Goal: Find specific page/section: Find specific page/section

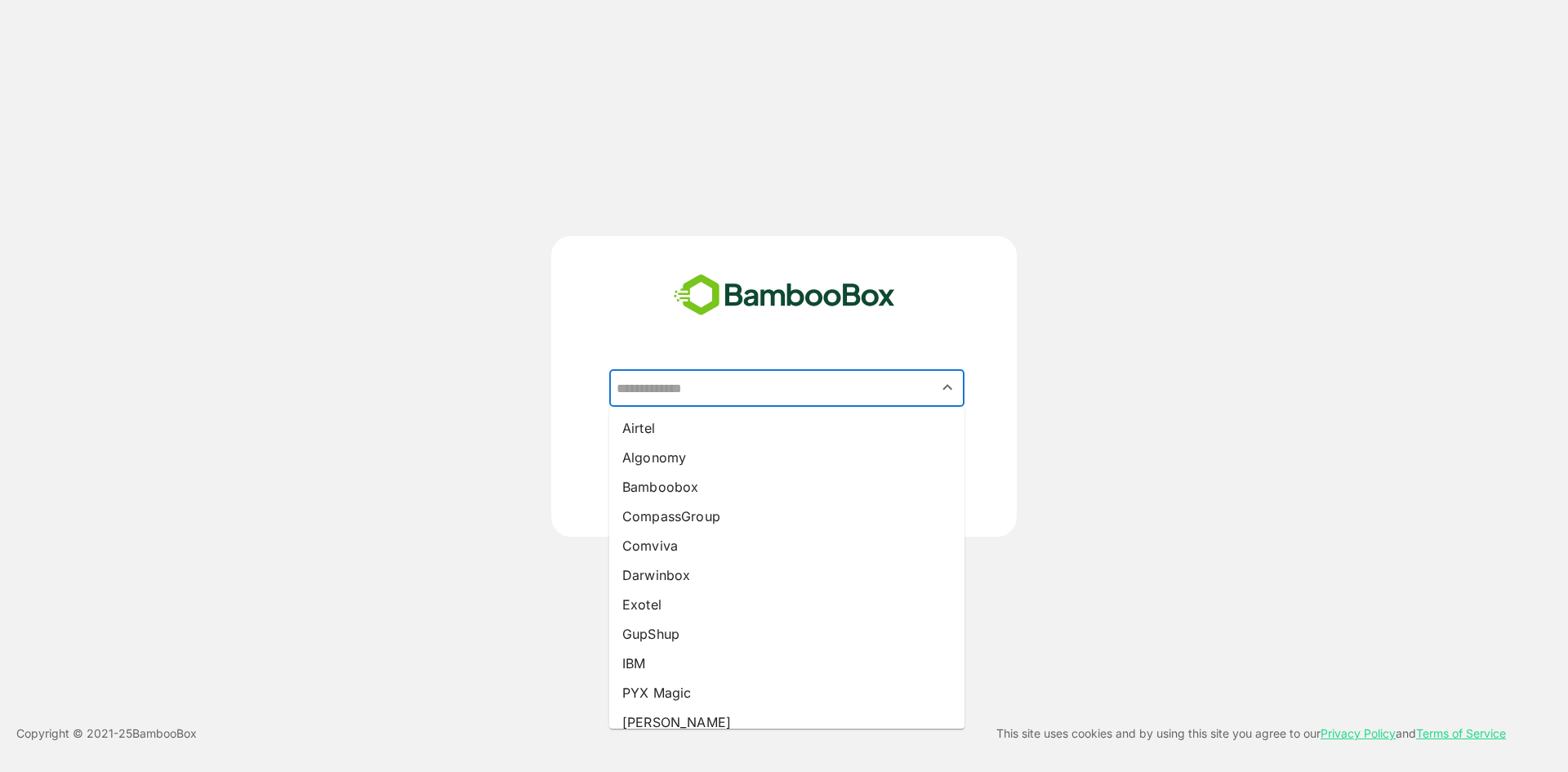
click at [713, 377] on input "text" at bounding box center [786, 388] width 349 height 31
click at [733, 476] on li "Bamboobox" at bounding box center [786, 487] width 356 height 29
type input "*********"
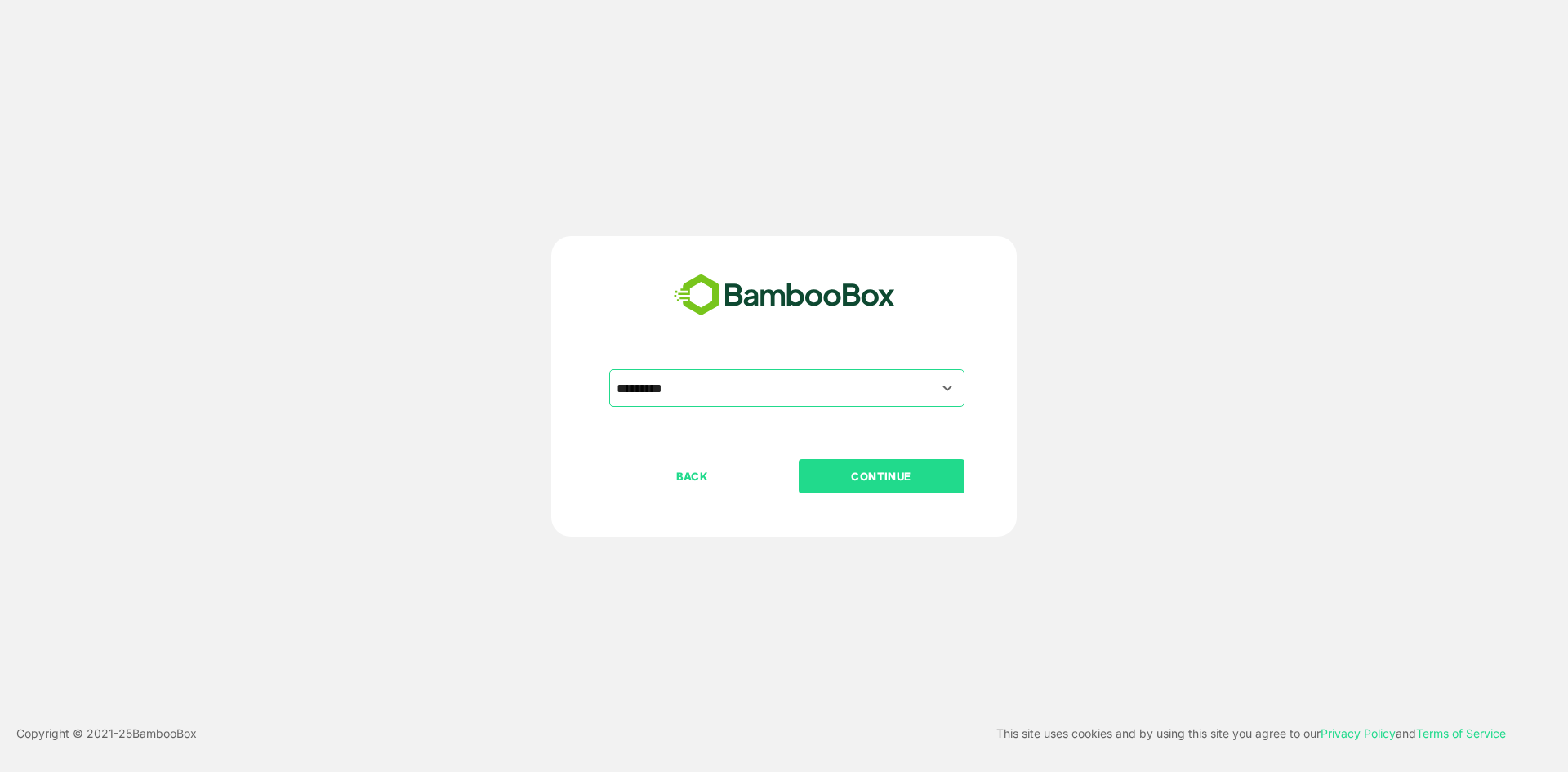
click at [847, 477] on p "CONTINUE" at bounding box center [880, 476] width 163 height 18
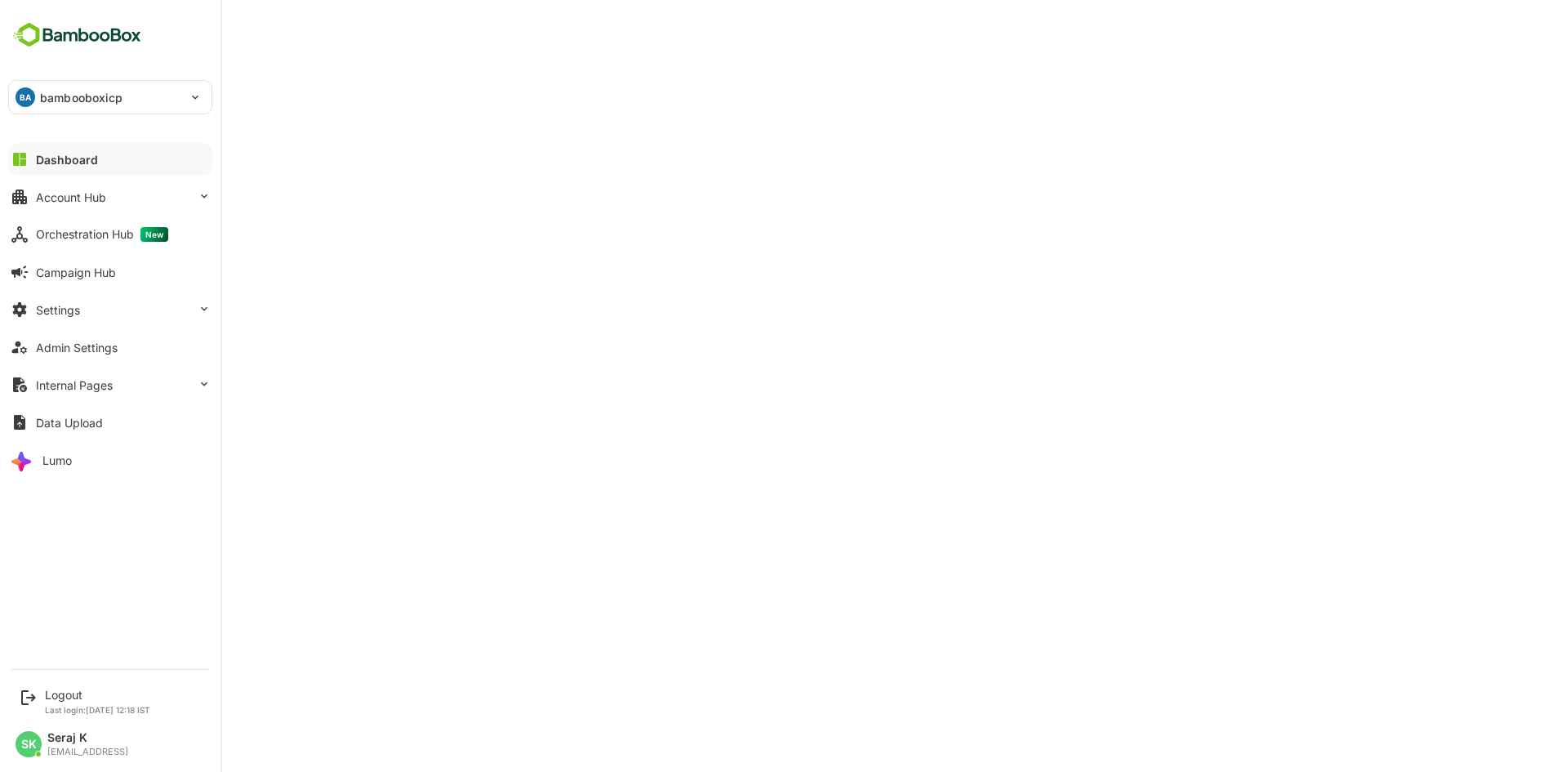
click at [81, 214] on div "Dashboard Account Hub Orchestration Hub New Campaign Hub Settings Admin Setting…" at bounding box center [110, 310] width 221 height 338
click at [66, 200] on div "Account Hub" at bounding box center [71, 197] width 70 height 14
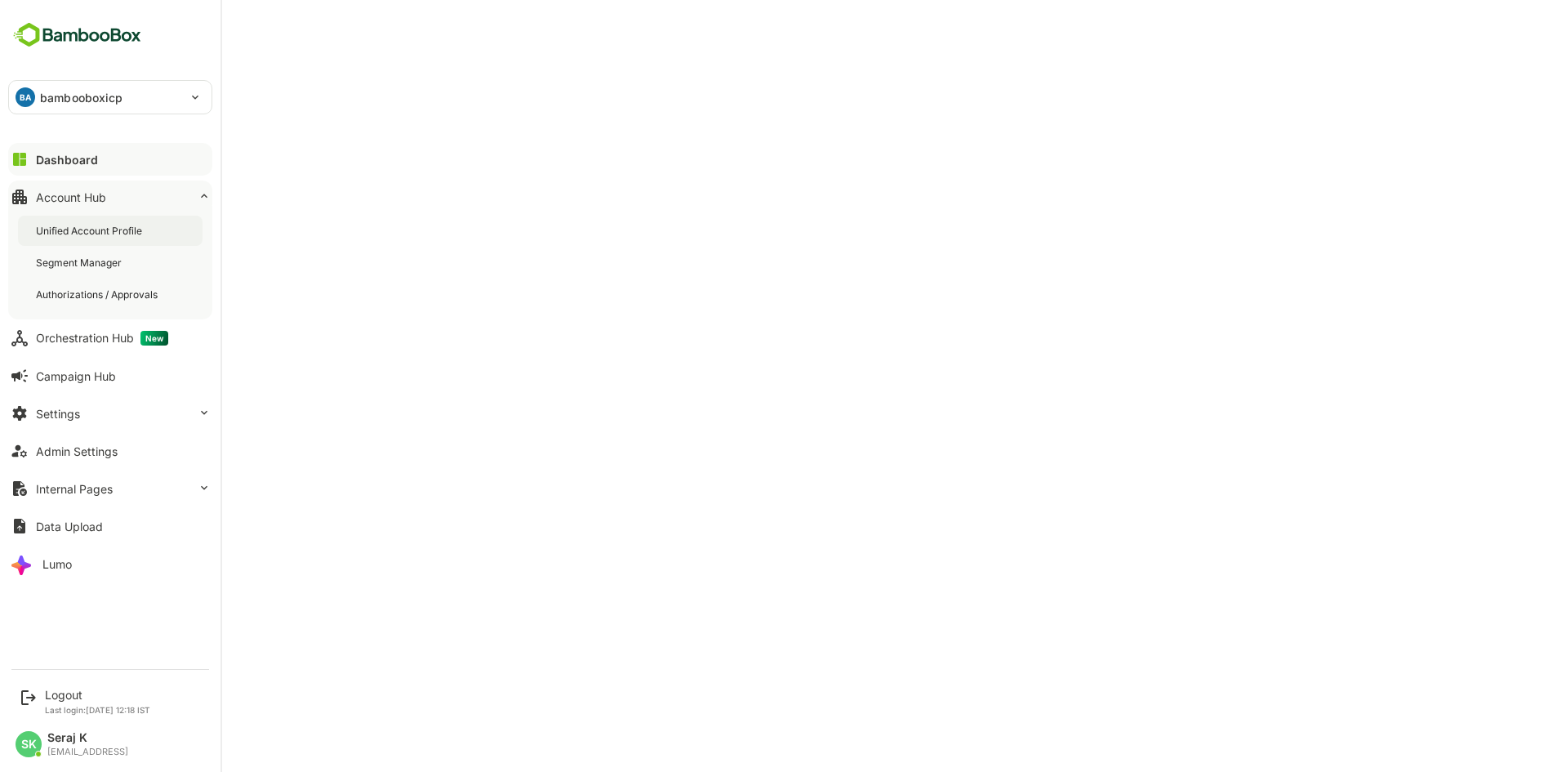
click at [93, 231] on div "Unified Account Profile" at bounding box center [91, 231] width 109 height 14
